Goal: Information Seeking & Learning: Stay updated

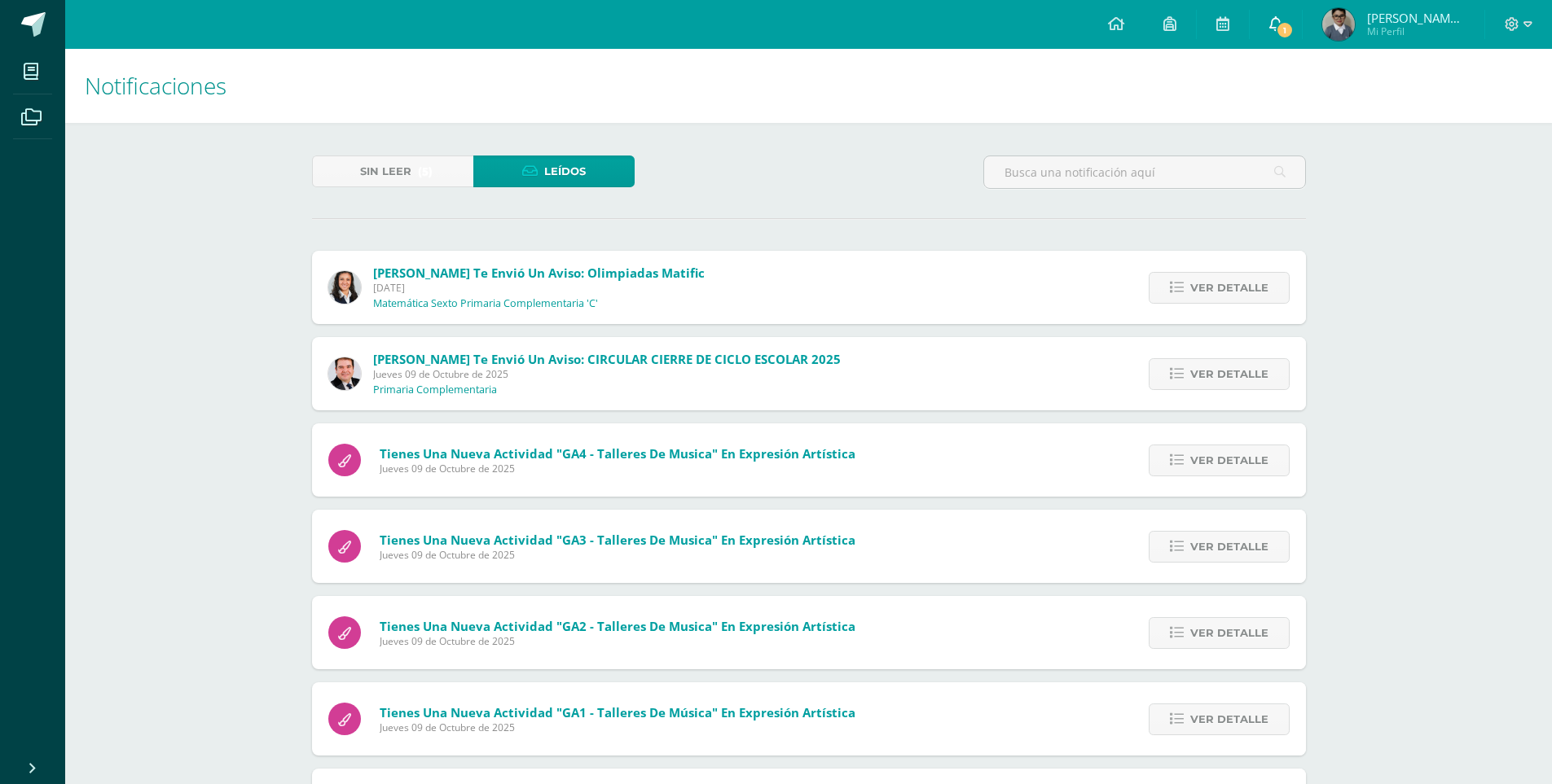
click at [1282, 25] on span "1" at bounding box center [1284, 30] width 18 height 18
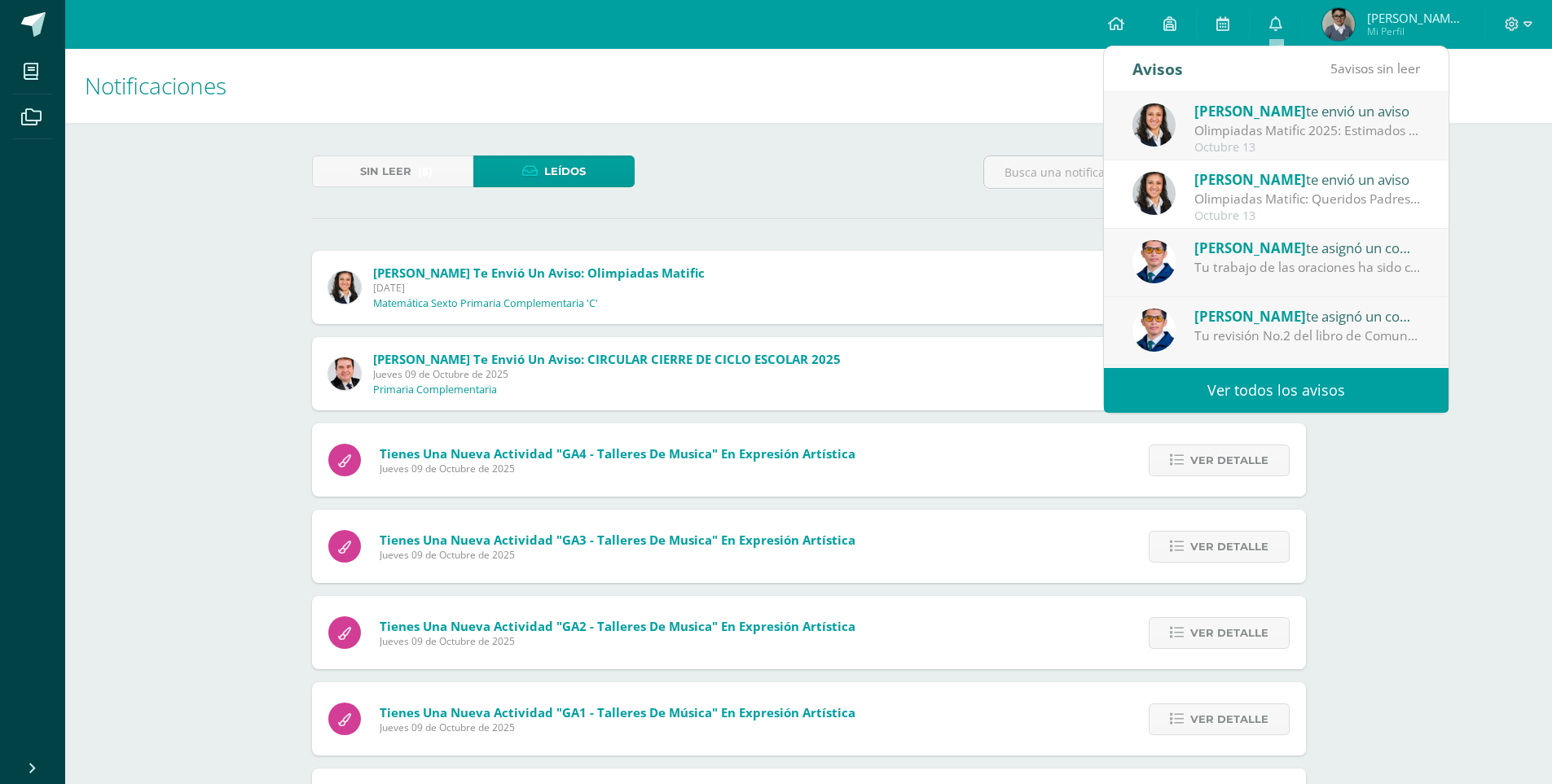
click at [1280, 393] on link "Ver todos los avisos" at bounding box center [1275, 390] width 344 height 45
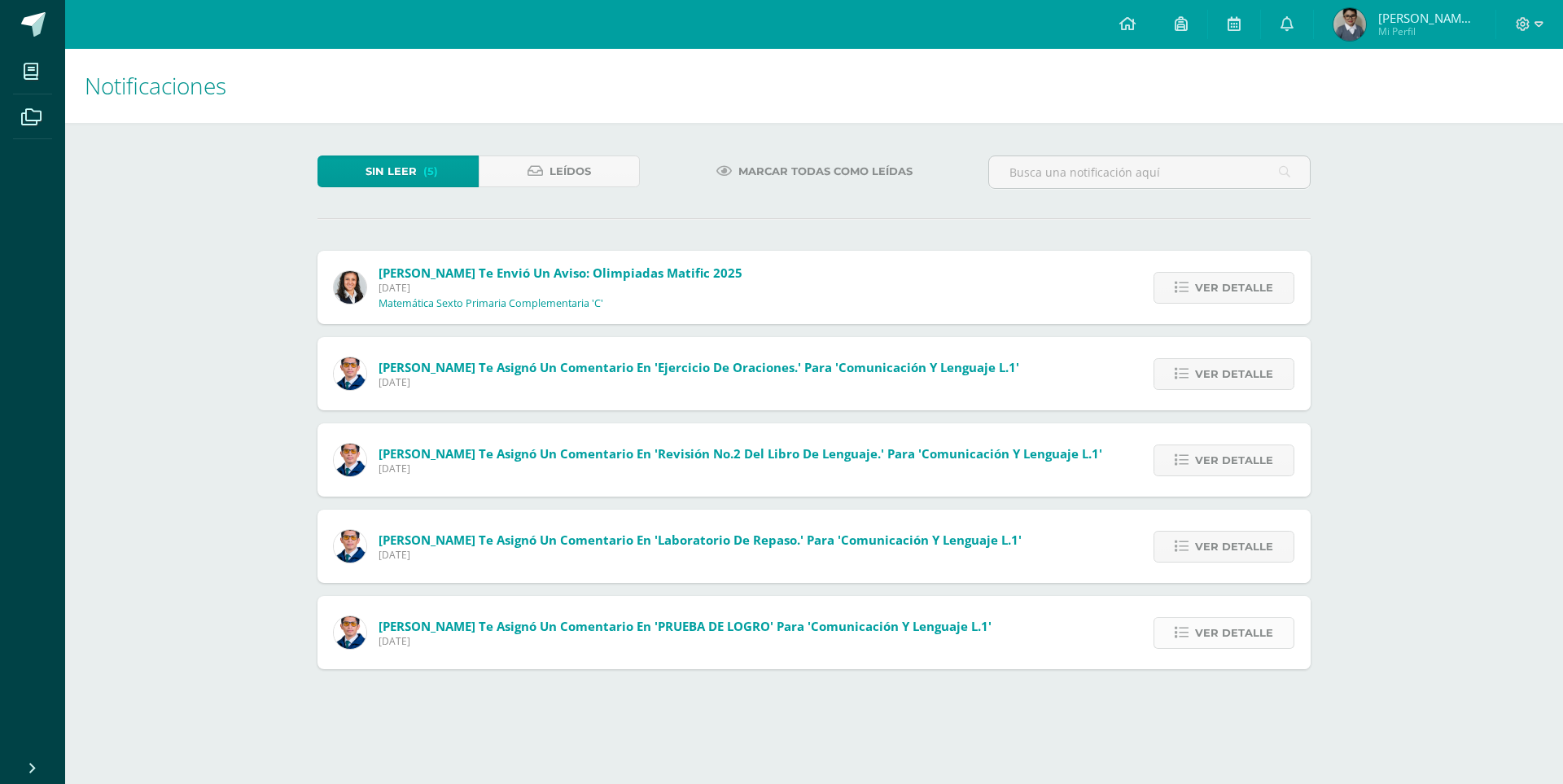
click at [1199, 628] on span "Ver detalle" at bounding box center [1234, 632] width 78 height 30
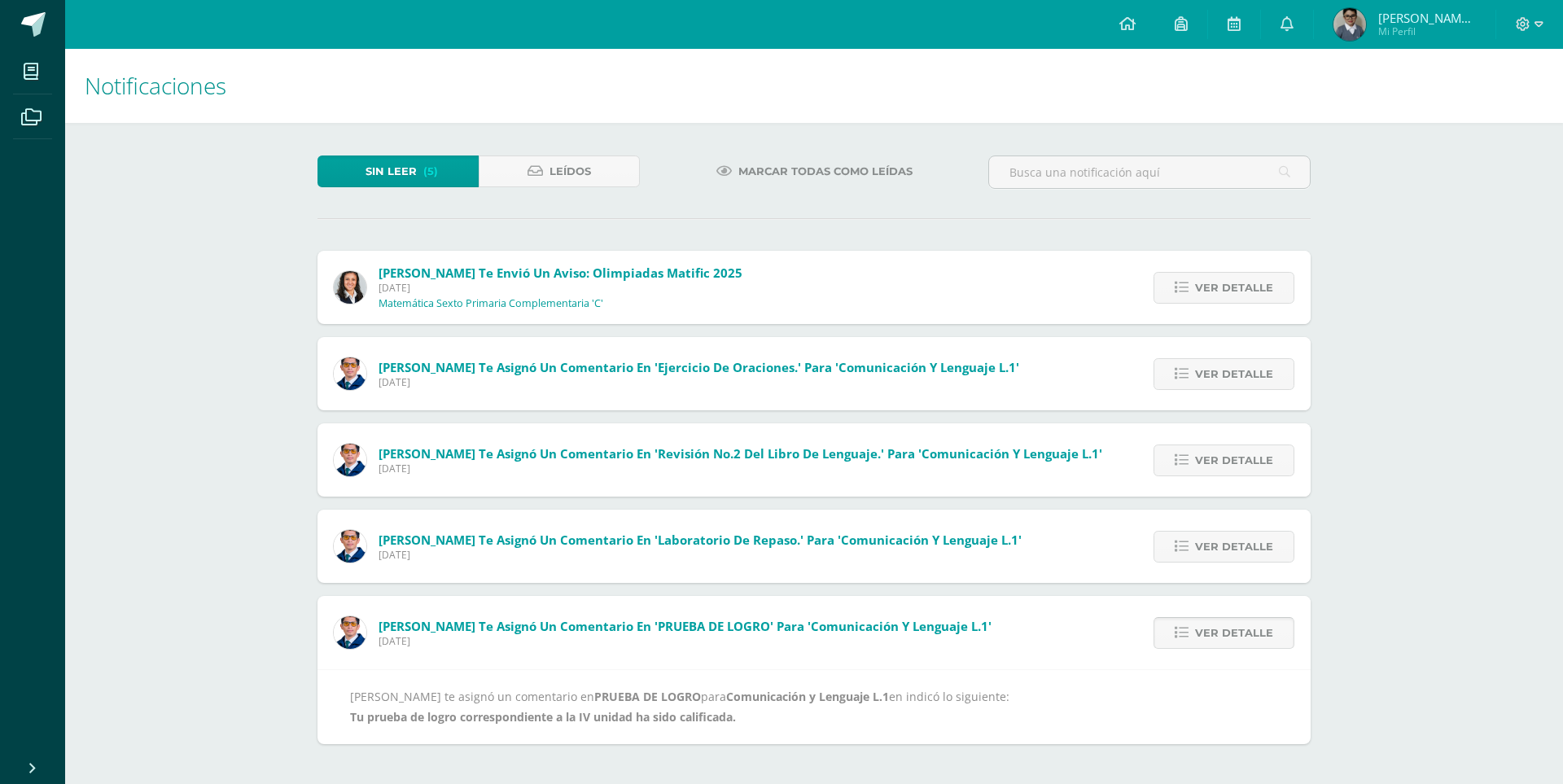
click at [1232, 632] on span "Ver detalle" at bounding box center [1234, 632] width 78 height 30
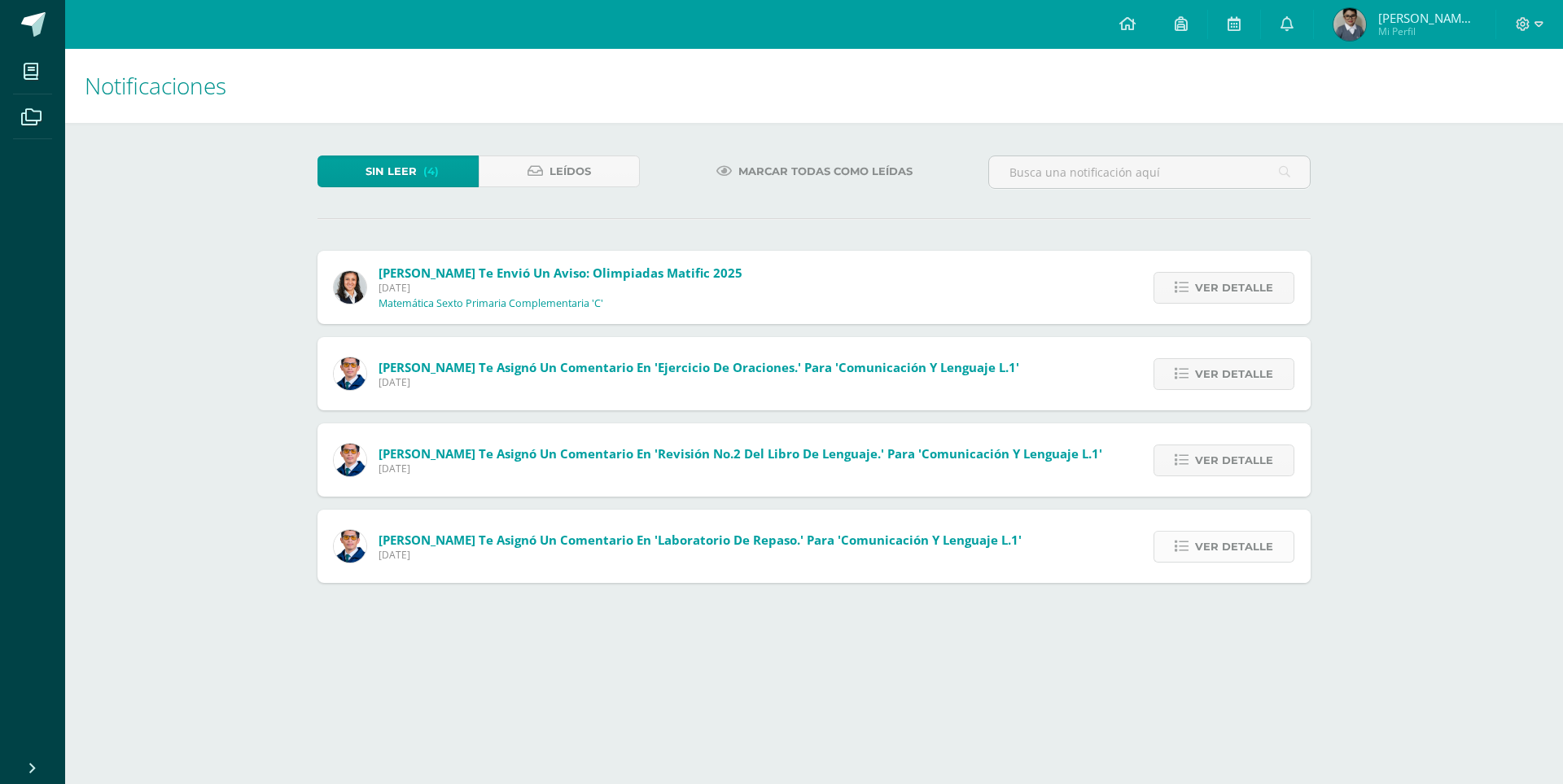
click at [1212, 550] on span "Ver detalle" at bounding box center [1234, 546] width 78 height 30
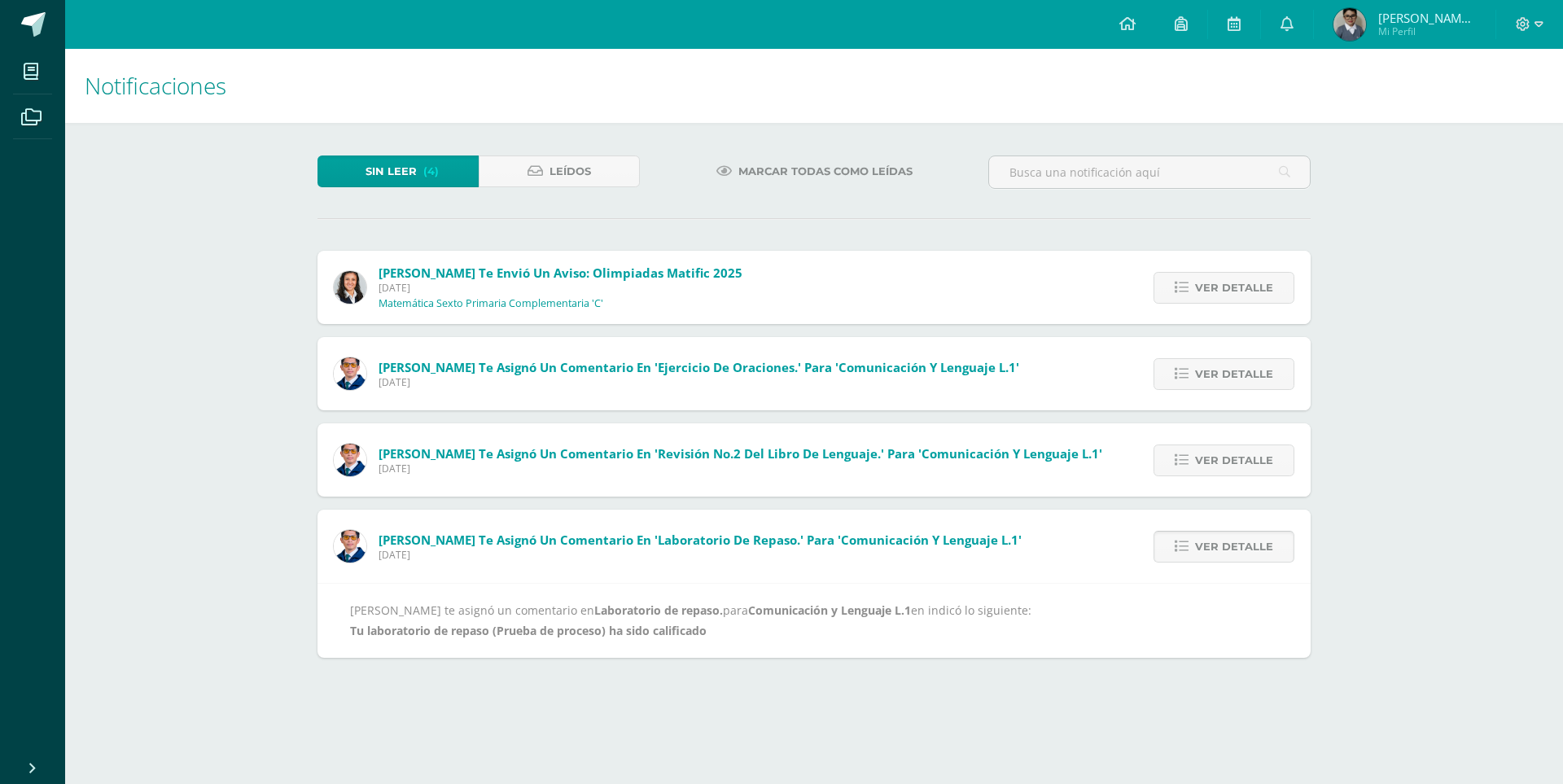
click at [1248, 544] on span "Ver detalle" at bounding box center [1234, 546] width 78 height 30
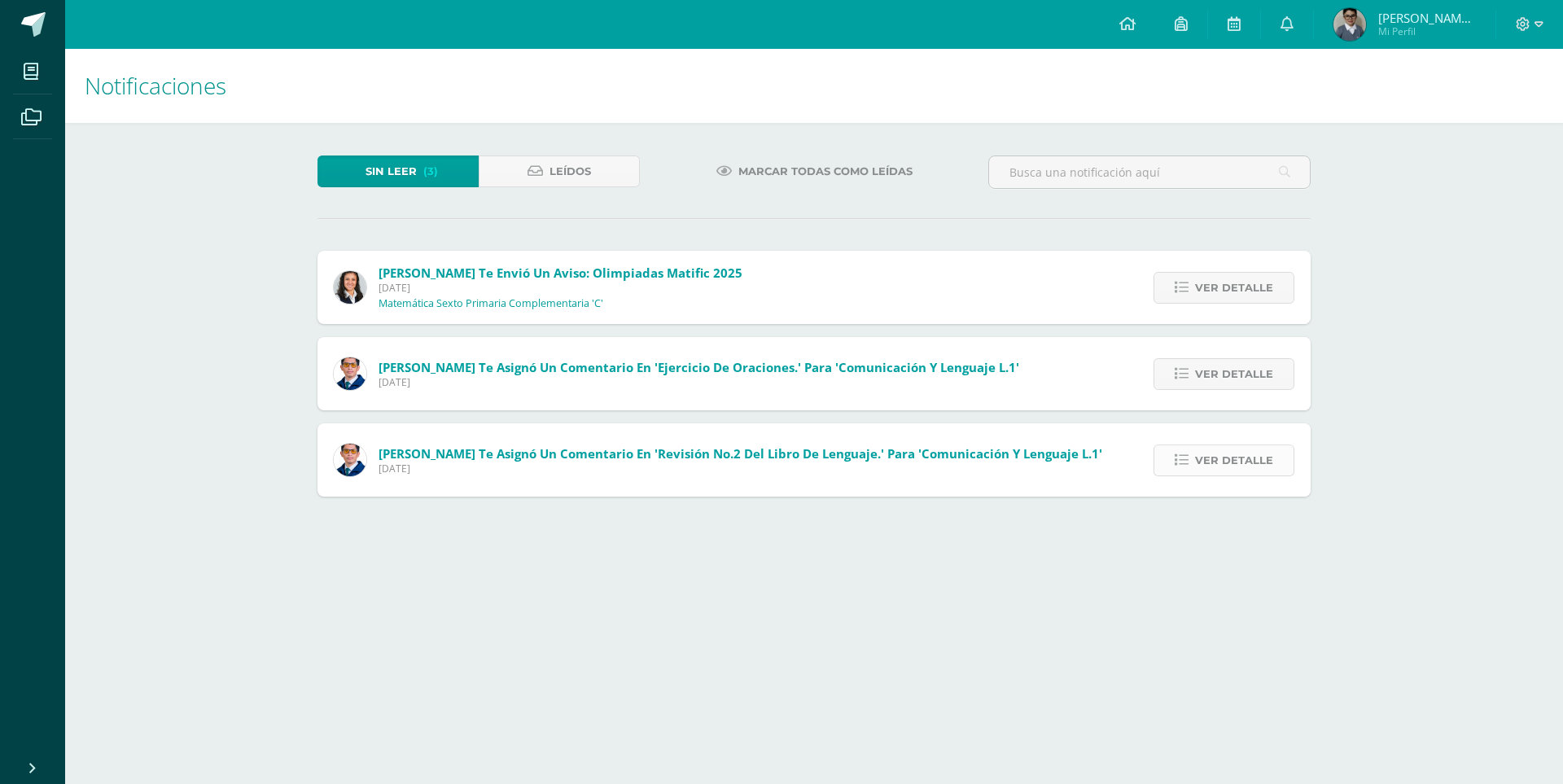
click at [1232, 467] on span "Ver detalle" at bounding box center [1234, 460] width 78 height 30
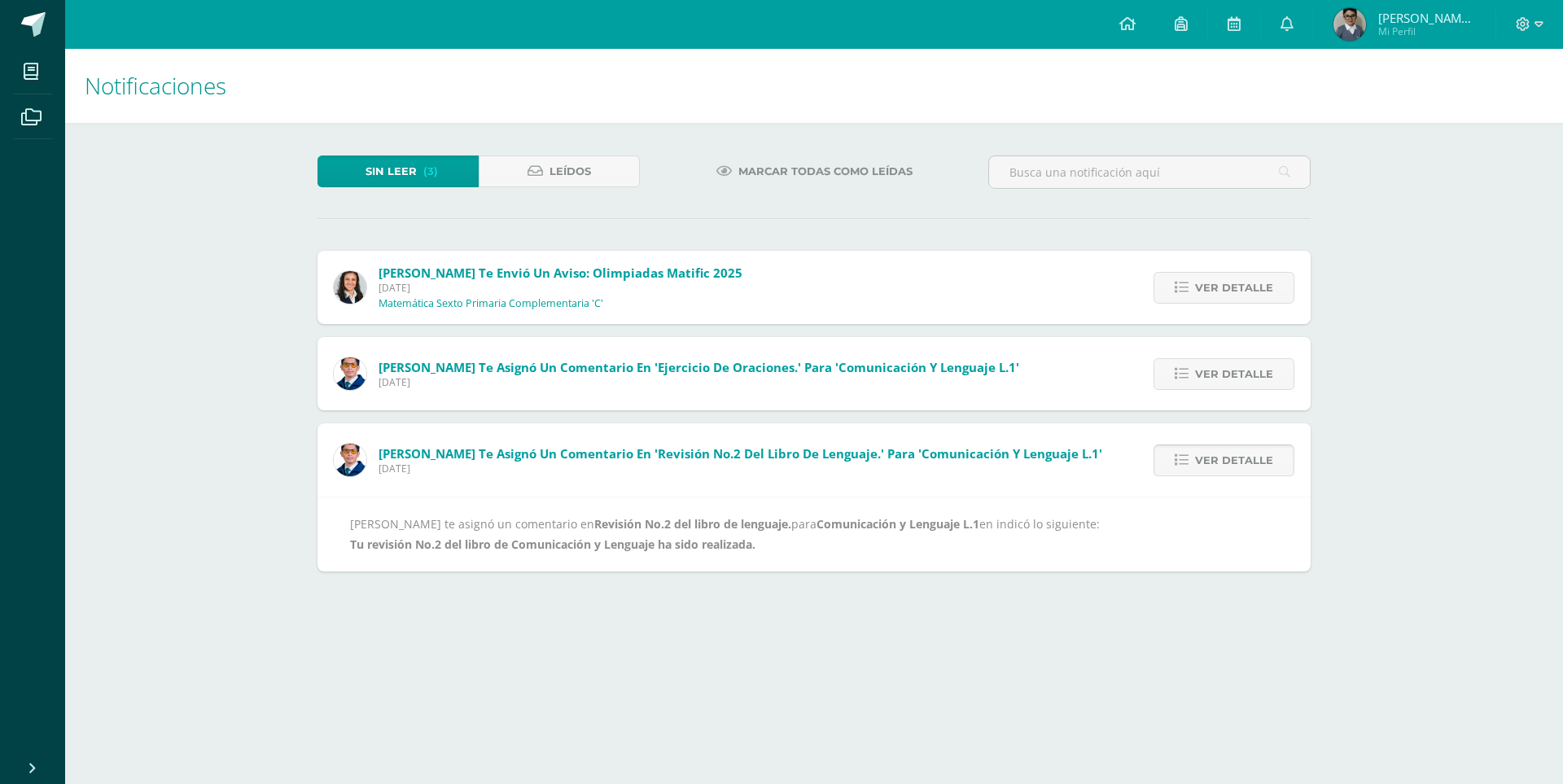
click at [1213, 471] on span "Ver detalle" at bounding box center [1234, 460] width 78 height 30
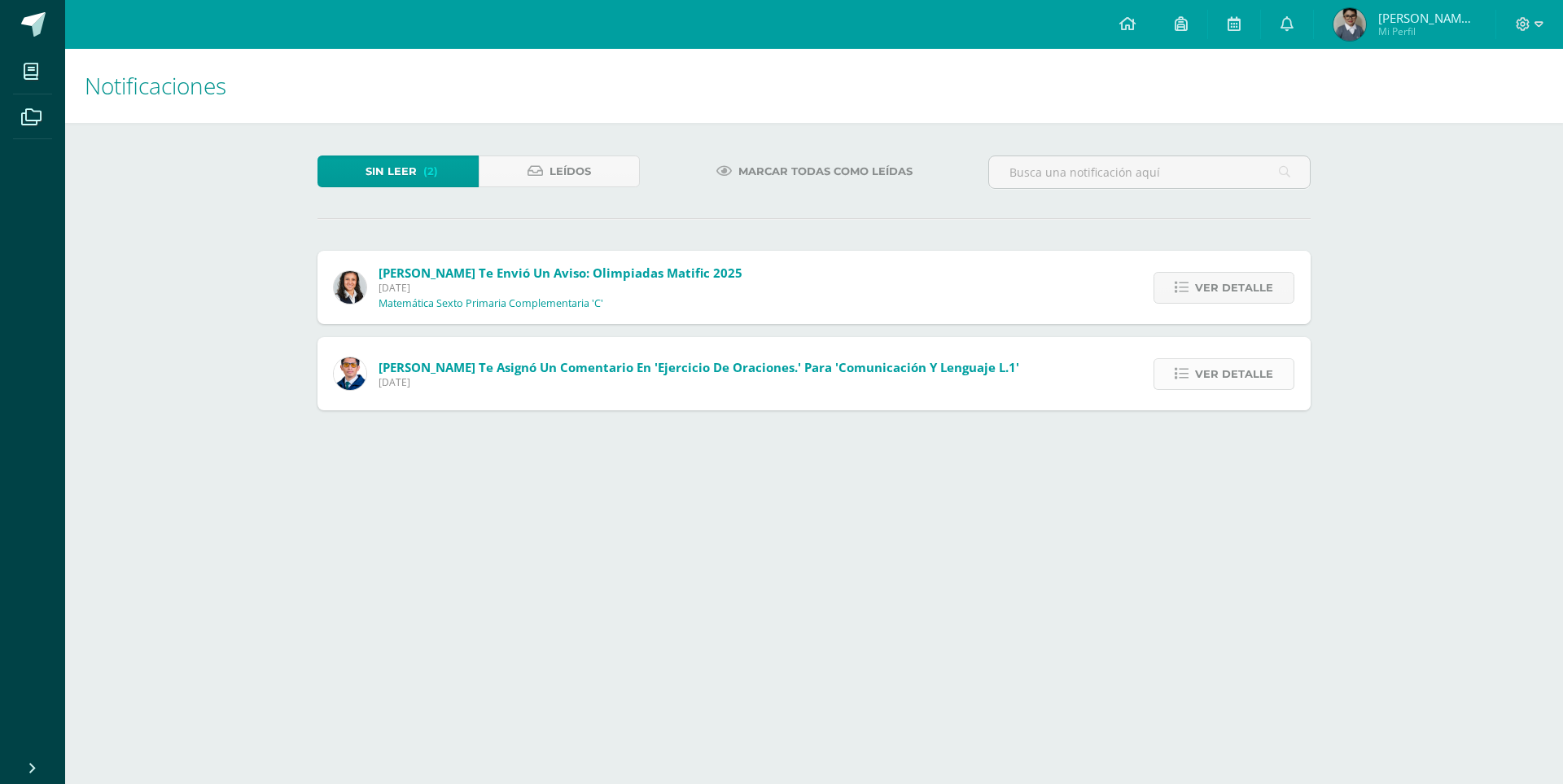
click at [1214, 377] on span "Ver detalle" at bounding box center [1234, 374] width 78 height 30
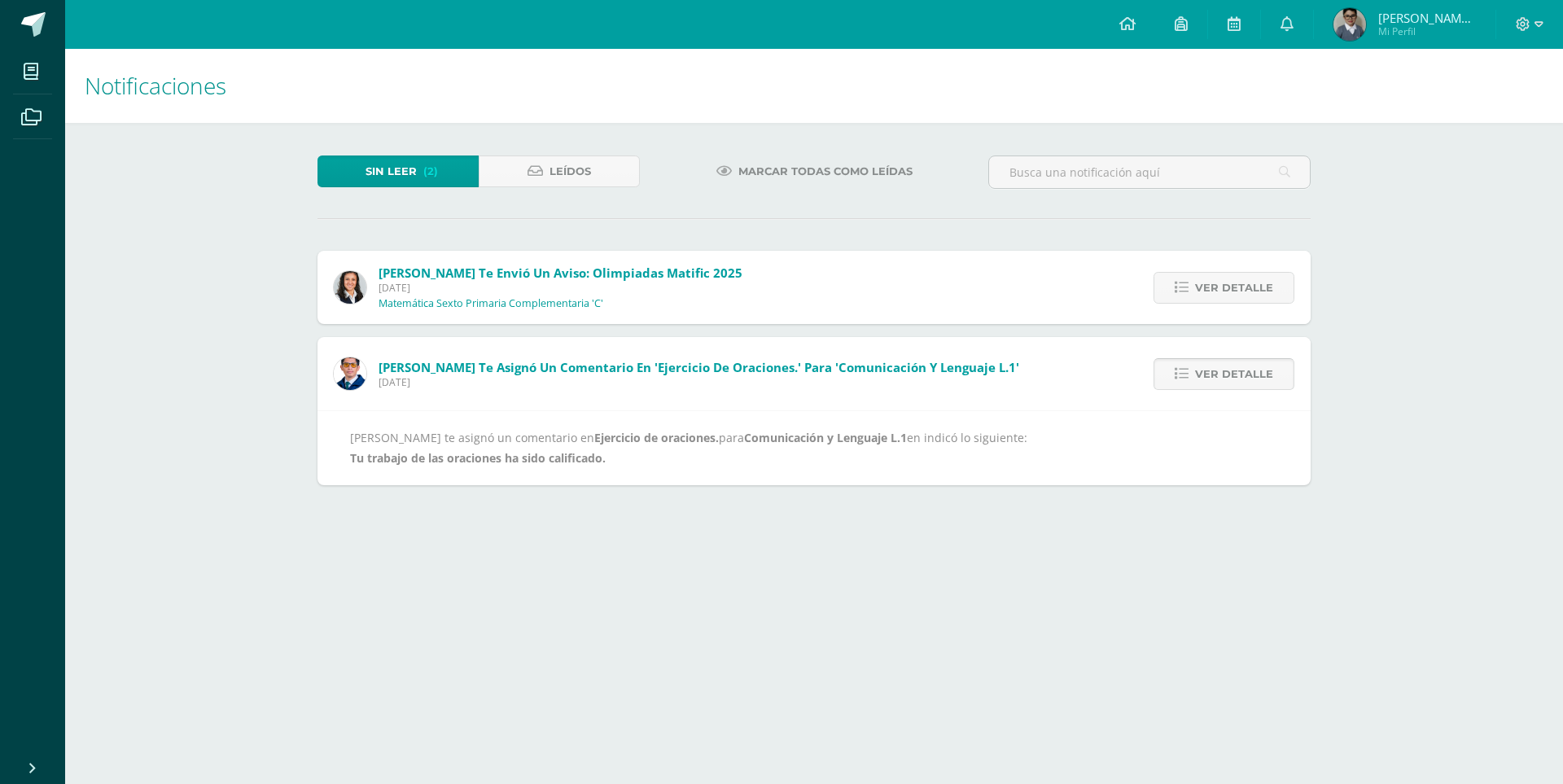
click at [1203, 368] on span "Ver detalle" at bounding box center [1234, 374] width 78 height 30
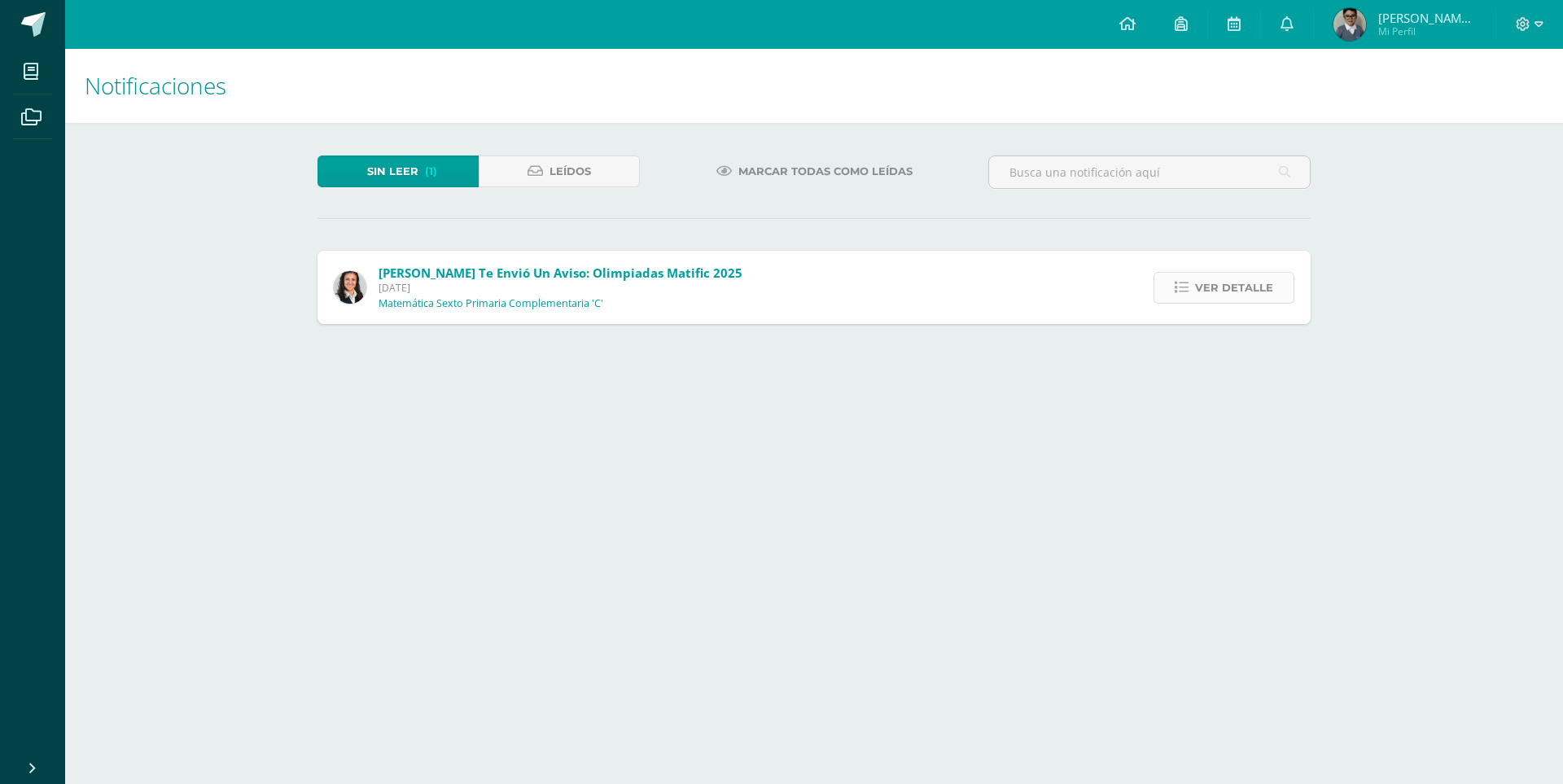
click at [1216, 290] on span "Ver detalle" at bounding box center [1234, 287] width 78 height 30
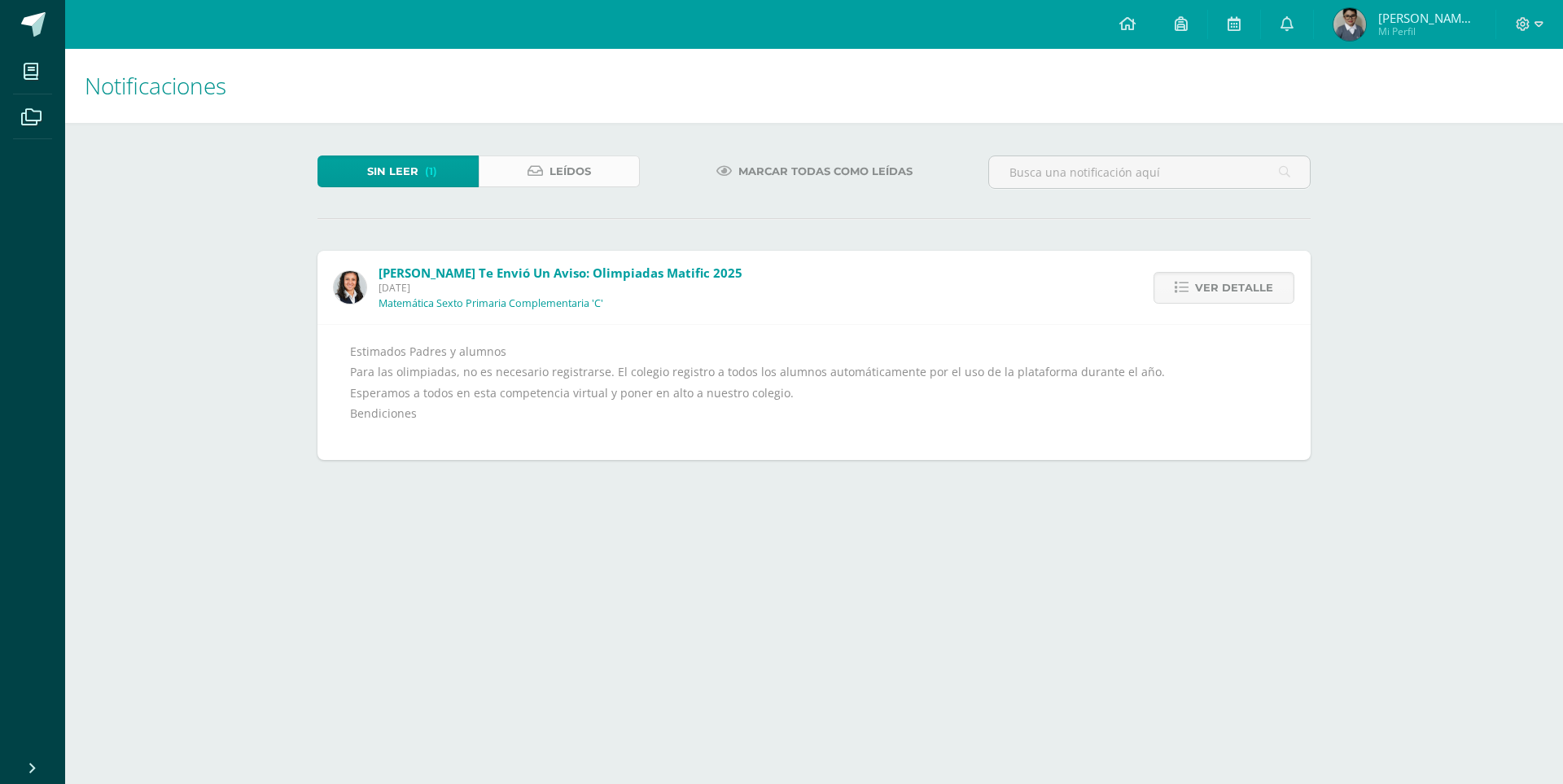
click at [530, 174] on icon at bounding box center [535, 172] width 15 height 14
click at [1239, 282] on span "Ver detalle" at bounding box center [1234, 287] width 78 height 30
